Goal: Information Seeking & Learning: Learn about a topic

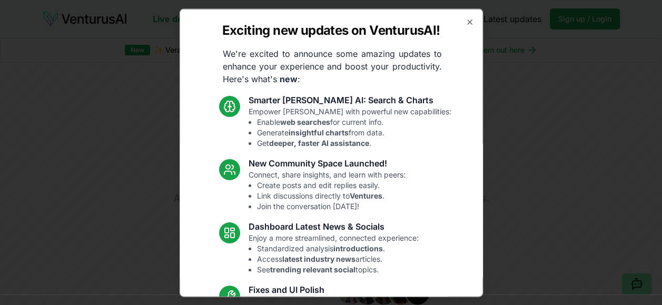
click at [455, 22] on div "Exciting new updates on VenturusAI! We're excited to announce some amazing upda…" at bounding box center [331, 152] width 303 height 288
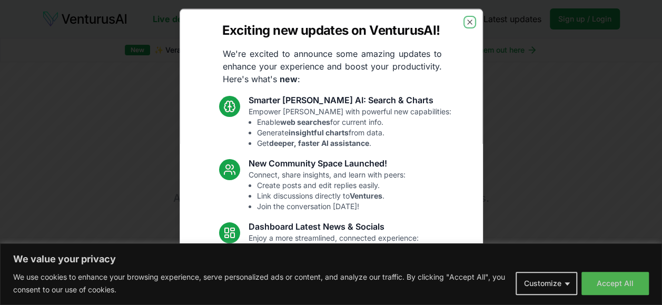
click at [466, 19] on icon "button" at bounding box center [470, 21] width 8 height 8
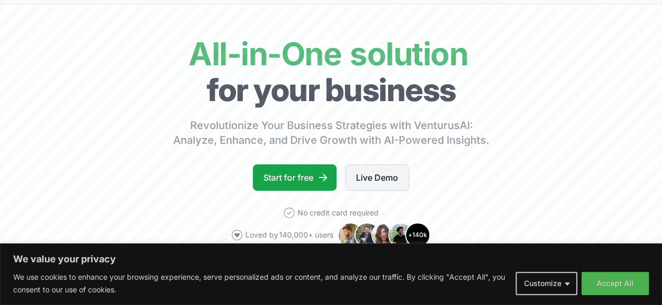
scroll to position [105, 0]
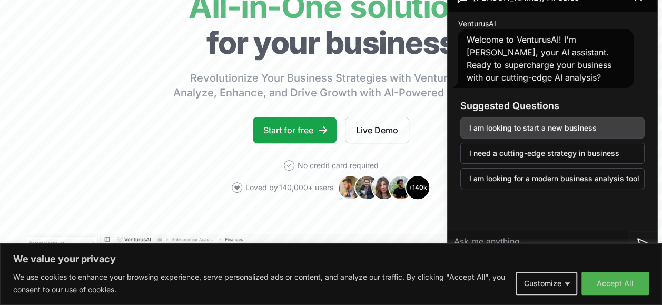
click at [489, 132] on button "I am looking to start a new business" at bounding box center [552, 127] width 184 height 21
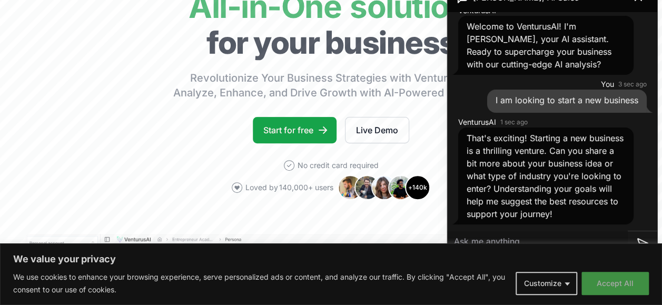
click at [590, 279] on button "Accept All" at bounding box center [614, 283] width 67 height 23
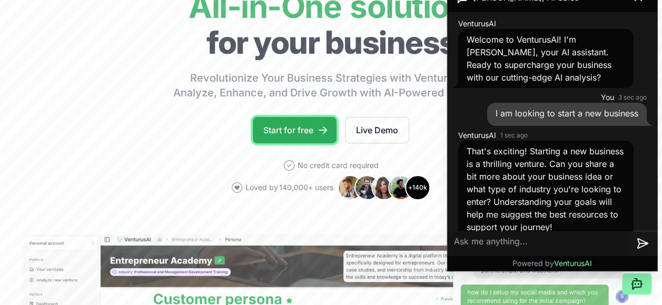
click at [329, 136] on link "Start for free" at bounding box center [295, 130] width 84 height 26
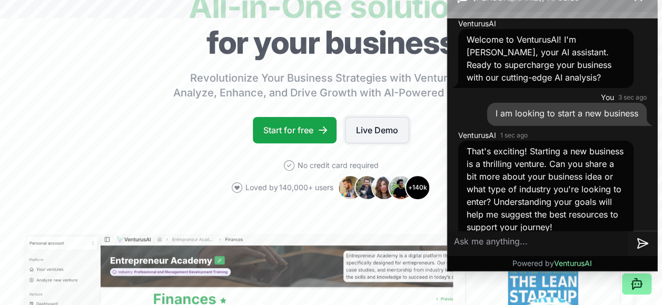
click at [367, 137] on link "Live Demo" at bounding box center [377, 130] width 64 height 26
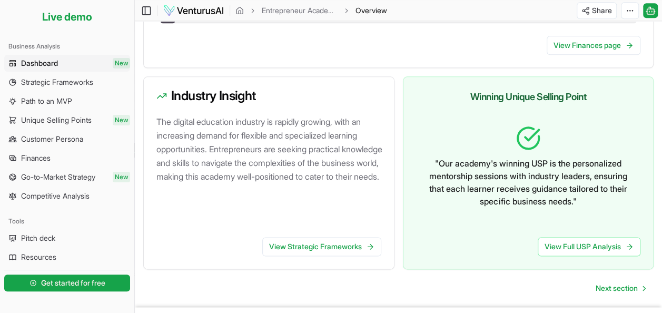
scroll to position [602, 0]
